Goal: Transaction & Acquisition: Subscribe to service/newsletter

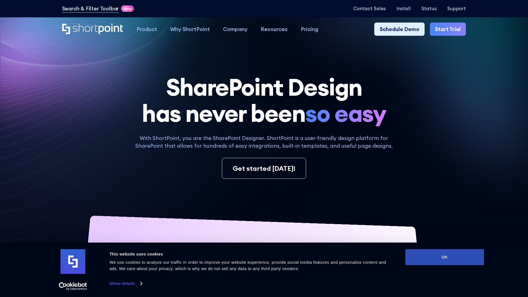
click at [445, 257] on button "OK" at bounding box center [444, 257] width 79 height 16
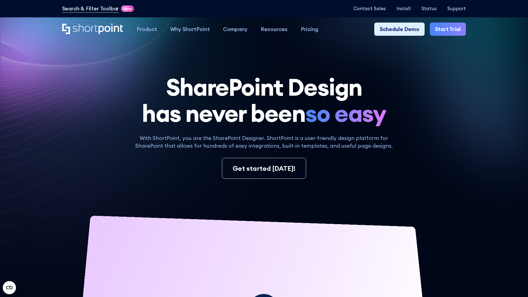
click at [448, 29] on link "Start Trial" at bounding box center [448, 29] width 36 height 13
